Goal: Task Accomplishment & Management: Manage account settings

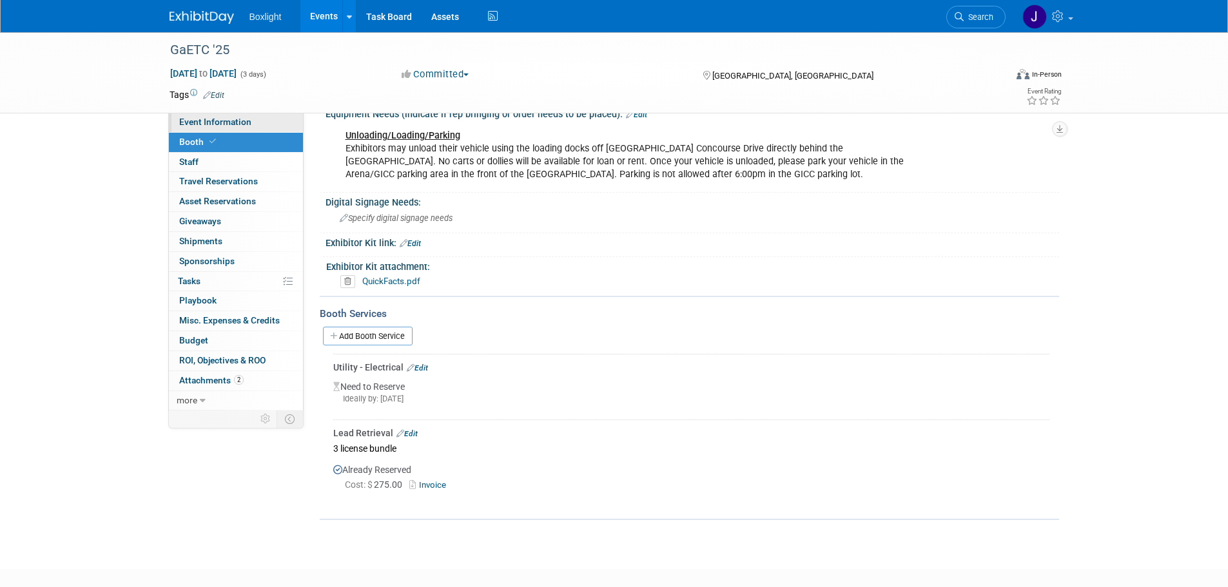
click at [213, 124] on span "Event Information" at bounding box center [215, 122] width 72 height 10
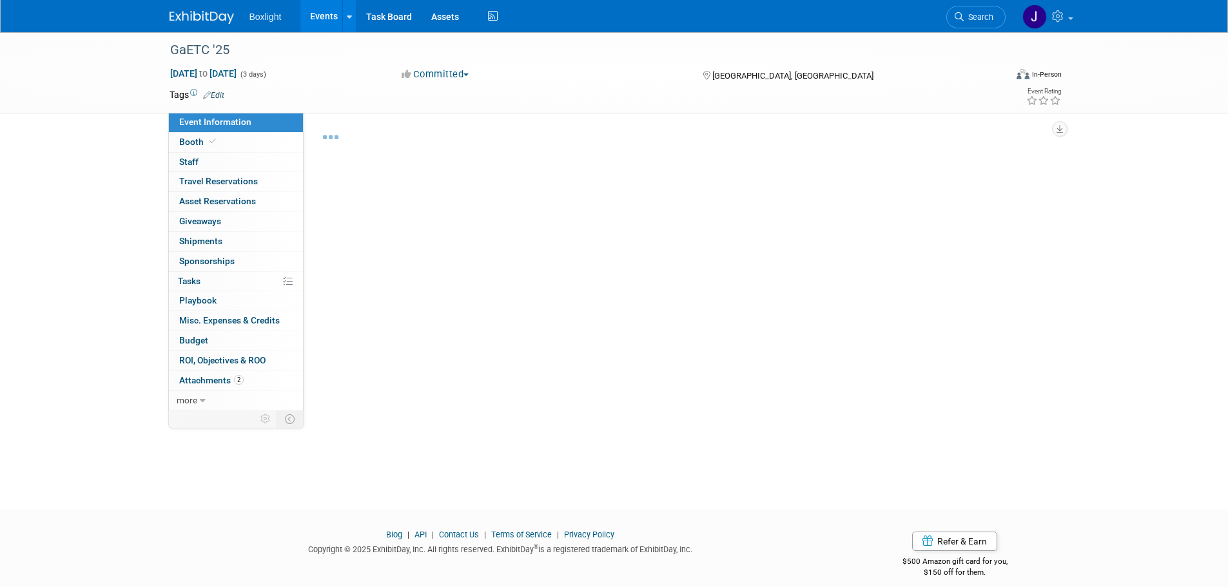
select select "South"
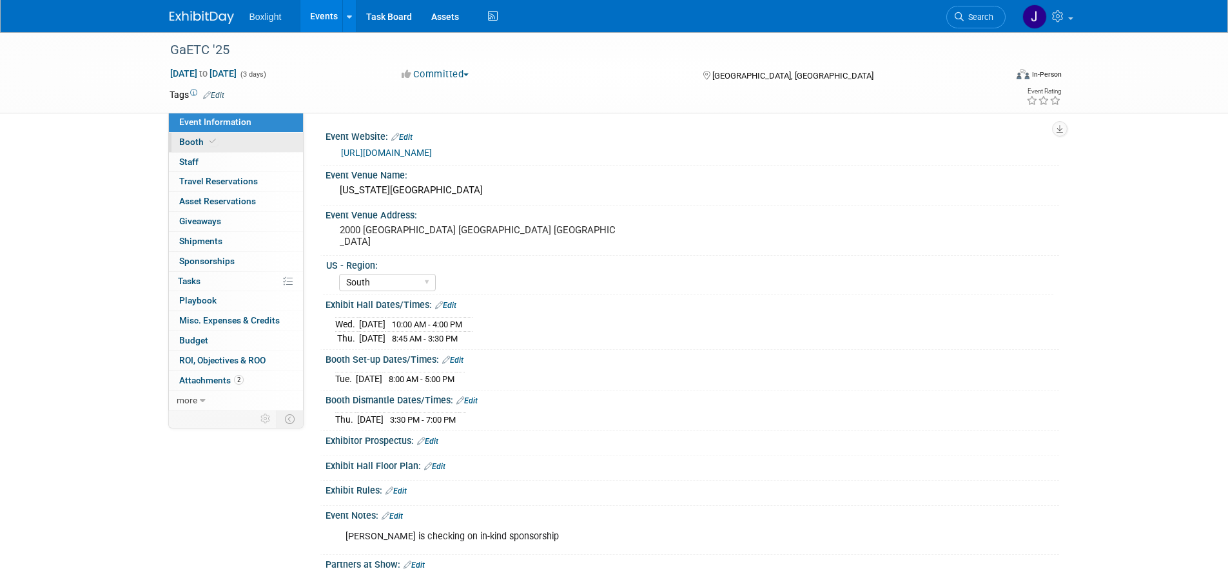
click at [200, 142] on span "Booth" at bounding box center [198, 142] width 39 height 10
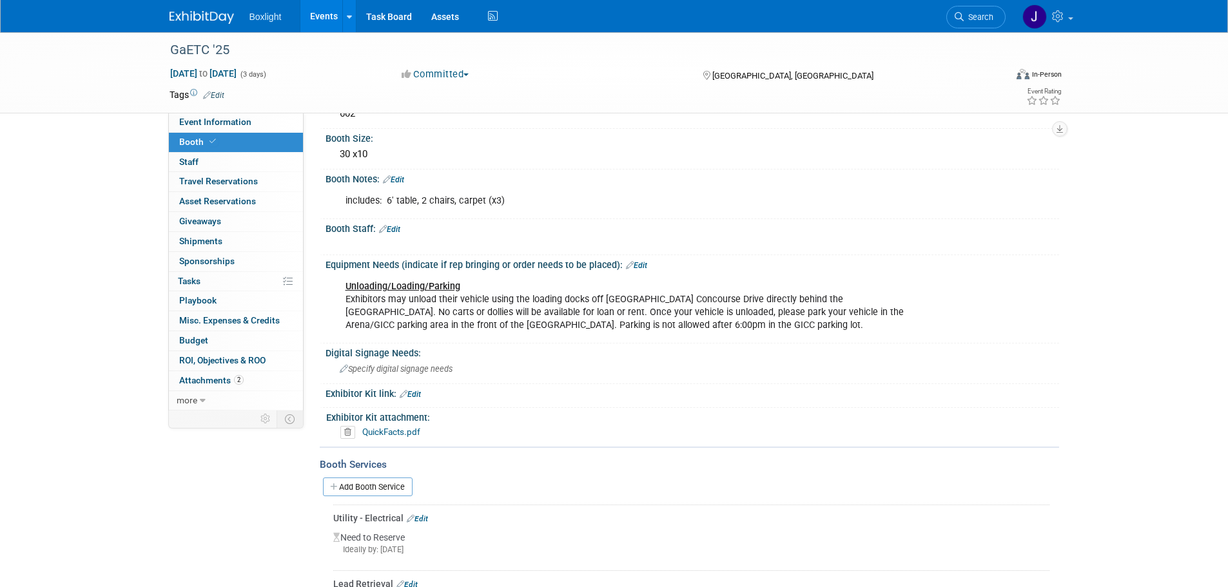
scroll to position [322, 0]
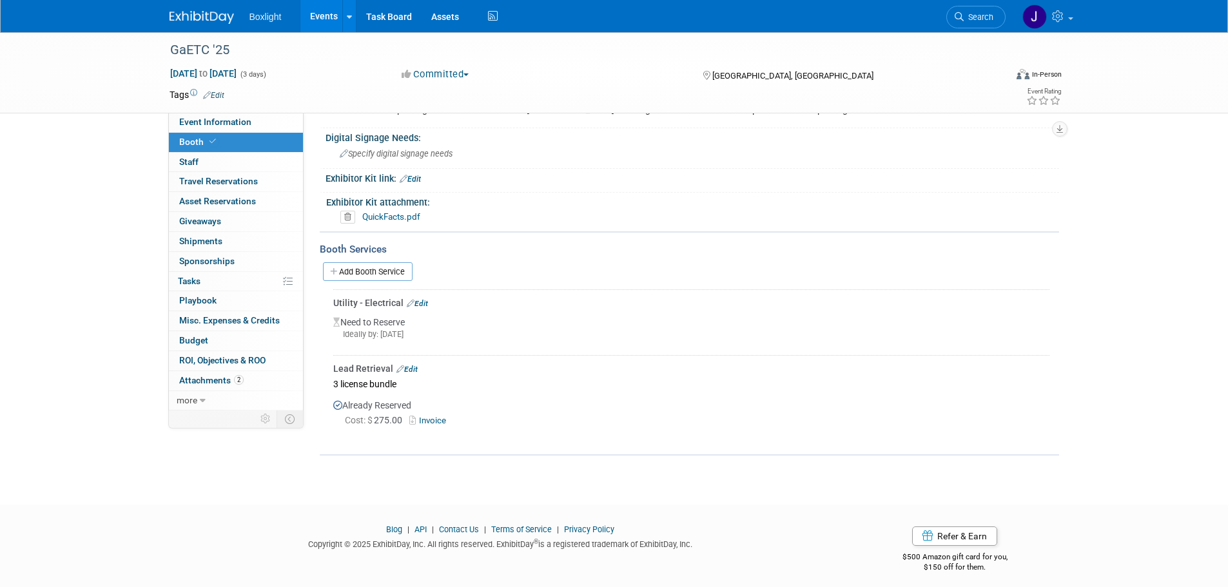
click at [419, 304] on link "Edit" at bounding box center [417, 303] width 21 height 9
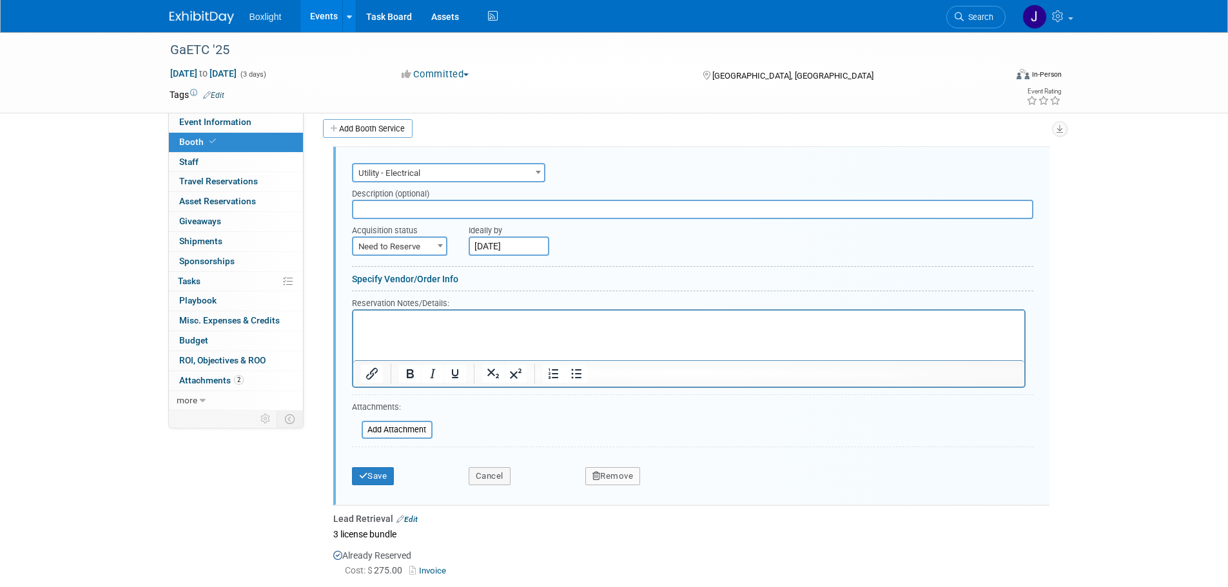
scroll to position [0, 0]
click at [414, 251] on span "Need to Reserve" at bounding box center [399, 247] width 93 height 18
select select "2"
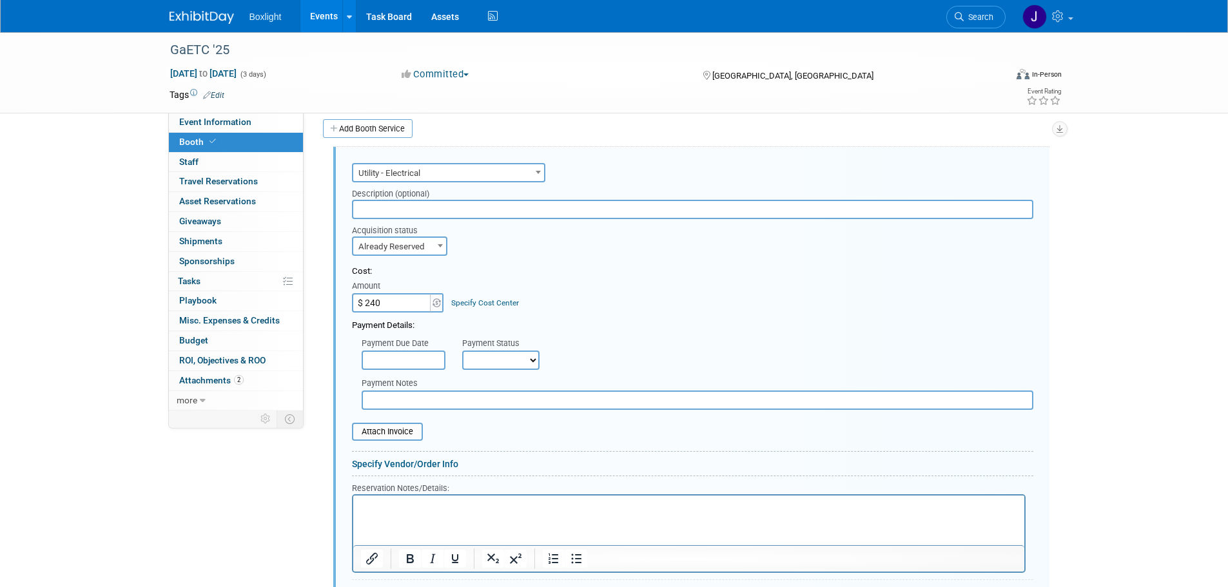
type input "$ 240.00"
click at [409, 360] on input "text" at bounding box center [404, 360] width 84 height 19
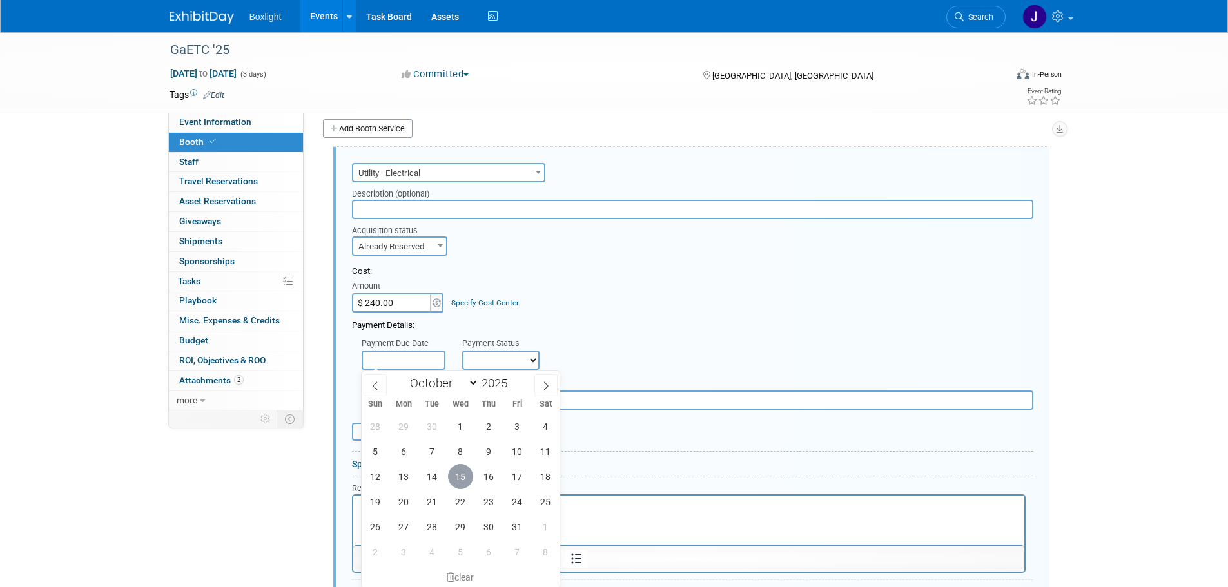
click at [467, 474] on span "15" at bounding box center [460, 476] width 25 height 25
type input "[DATE]"
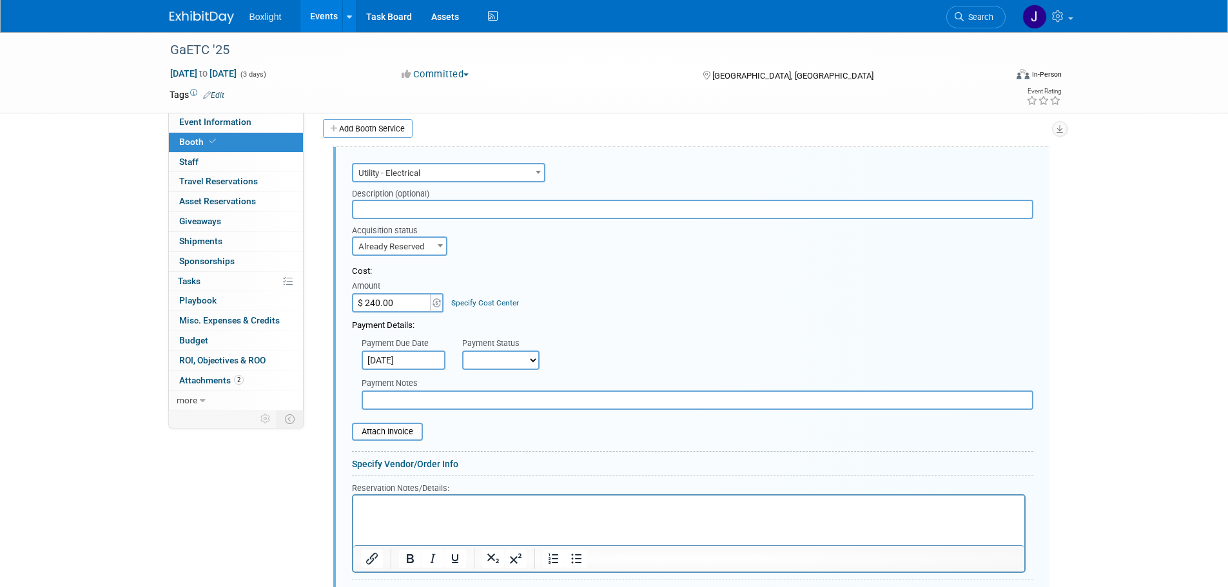
click at [500, 358] on select "Not Paid Yet Partially Paid Paid in Full" at bounding box center [500, 360] width 77 height 19
select select "1"
click at [462, 351] on select "Not Paid Yet Partially Paid Paid in Full" at bounding box center [500, 360] width 77 height 19
click at [409, 438] on input "file" at bounding box center [344, 431] width 153 height 15
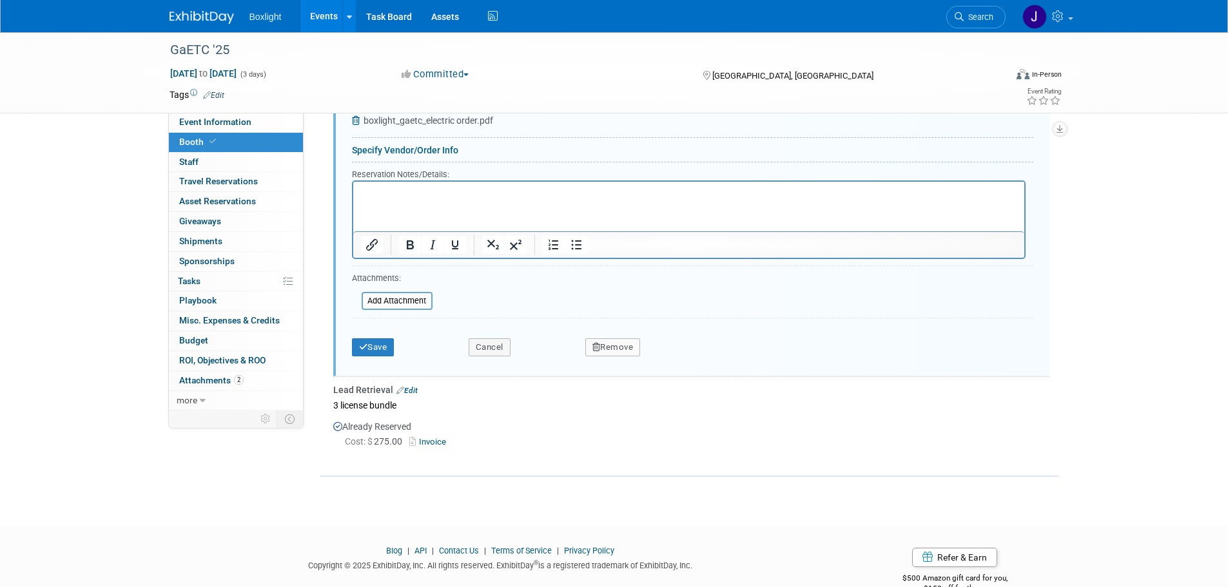
scroll to position [788, 0]
click at [368, 352] on button "Save" at bounding box center [373, 347] width 43 height 18
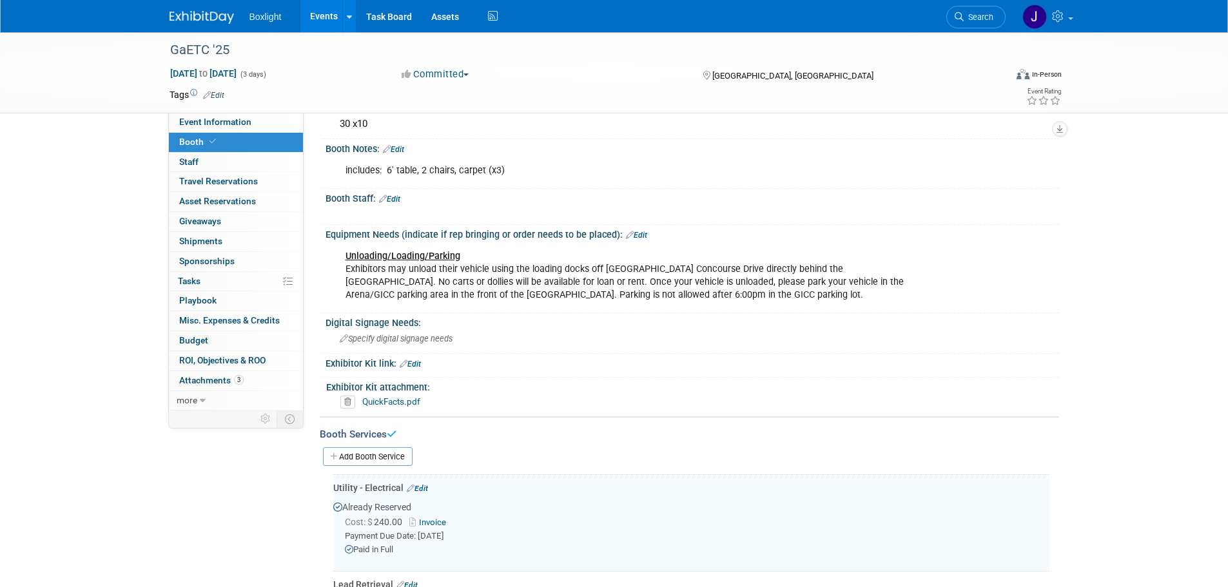
scroll to position [102, 0]
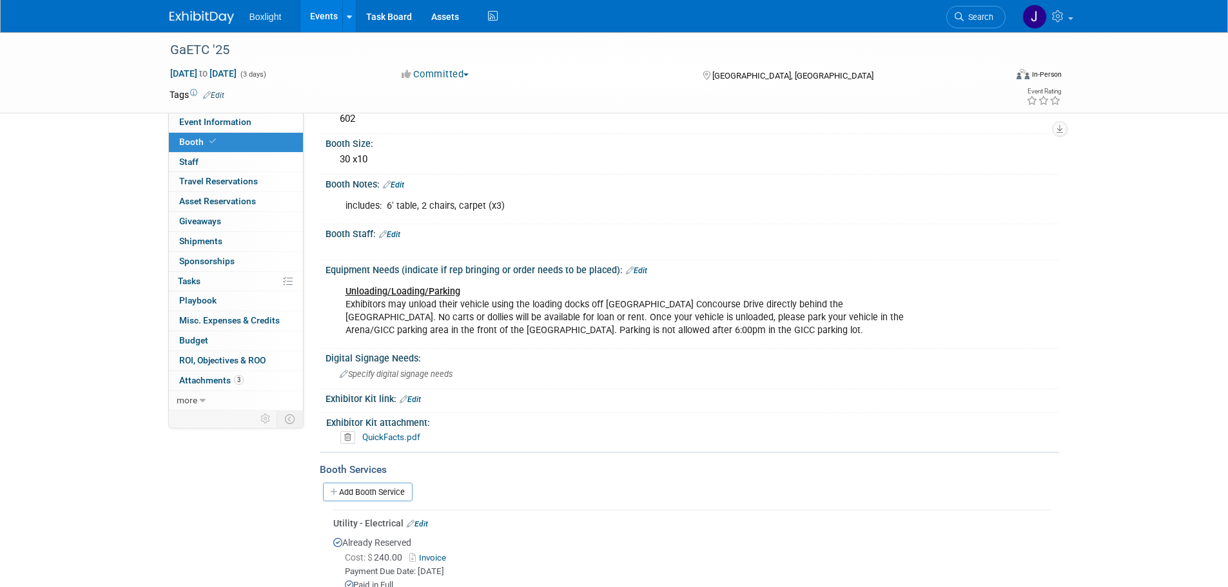
click at [393, 237] on link "Edit" at bounding box center [389, 234] width 21 height 9
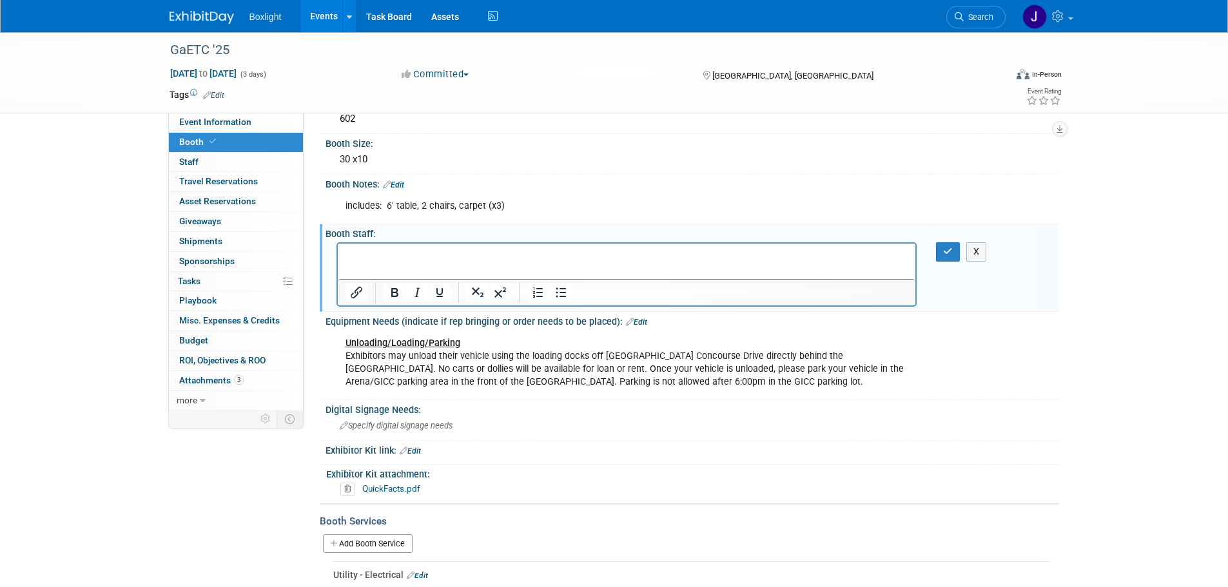
scroll to position [0, 0]
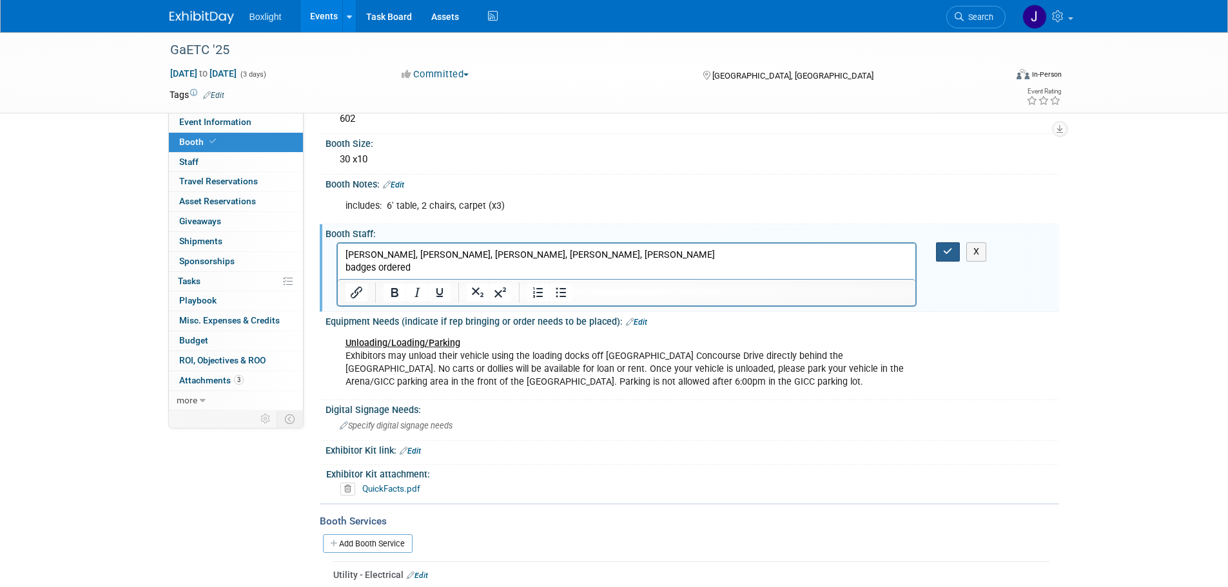
click at [954, 250] on button "button" at bounding box center [948, 251] width 24 height 19
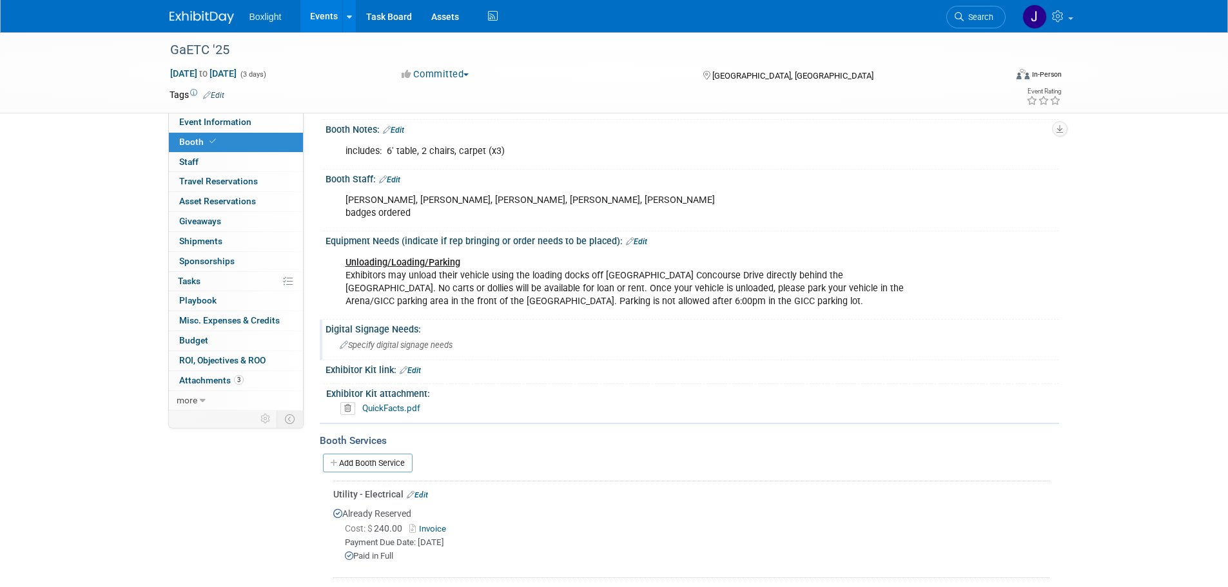
scroll to position [231, 0]
